Goal: Transaction & Acquisition: Subscribe to service/newsletter

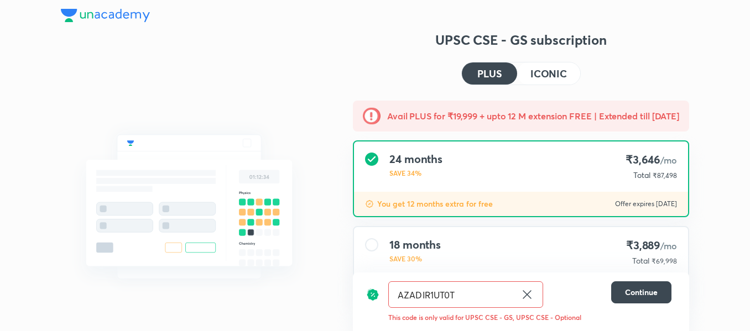
click at [93, 17] on img at bounding box center [105, 15] width 89 height 13
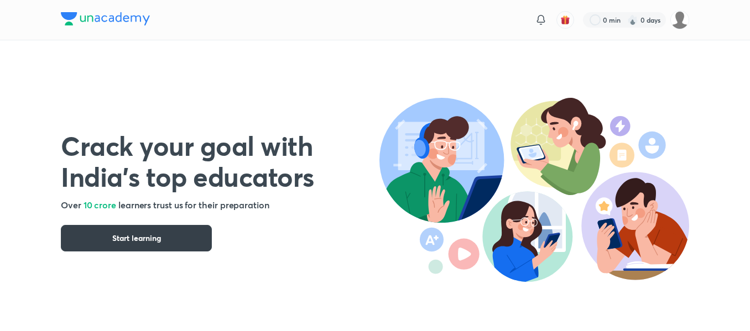
click at [138, 232] on button "Start learning" at bounding box center [136, 238] width 151 height 27
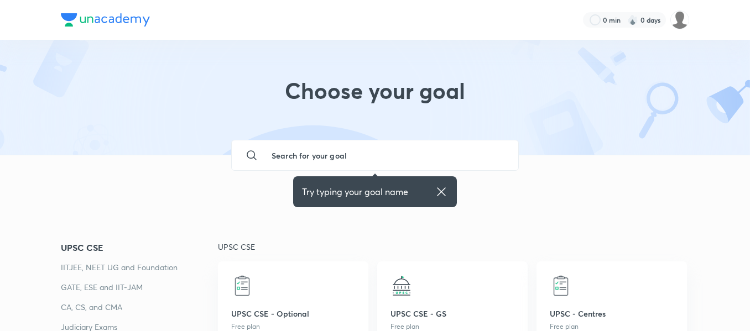
click at [398, 270] on div "UPSC CSE - GS Free plan" at bounding box center [452, 302] width 150 height 83
